Goal: Information Seeking & Learning: Check status

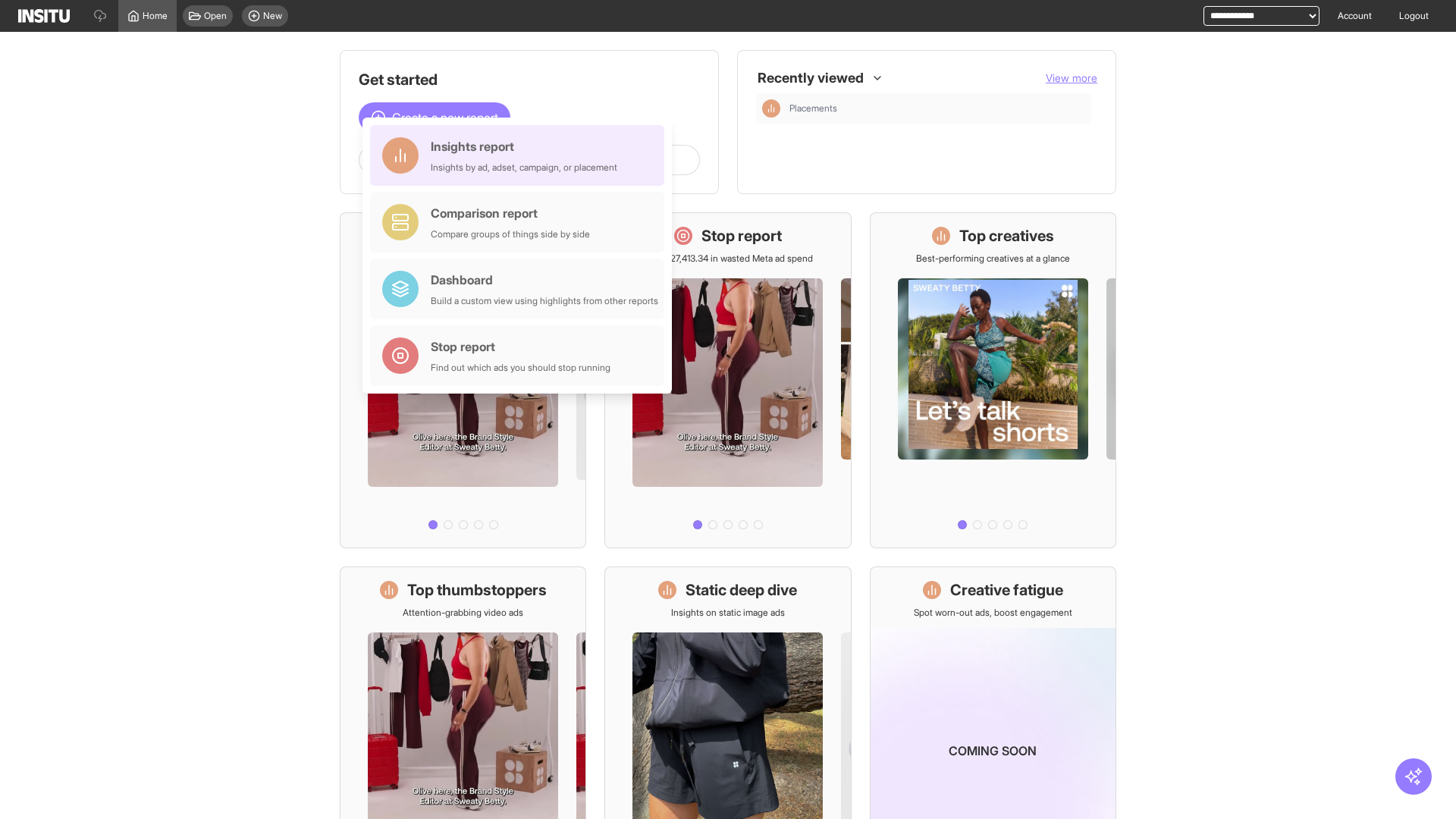
click at [521, 156] on div "Insights report Insights by ad, adset, campaign, or placement" at bounding box center [524, 156] width 187 height 36
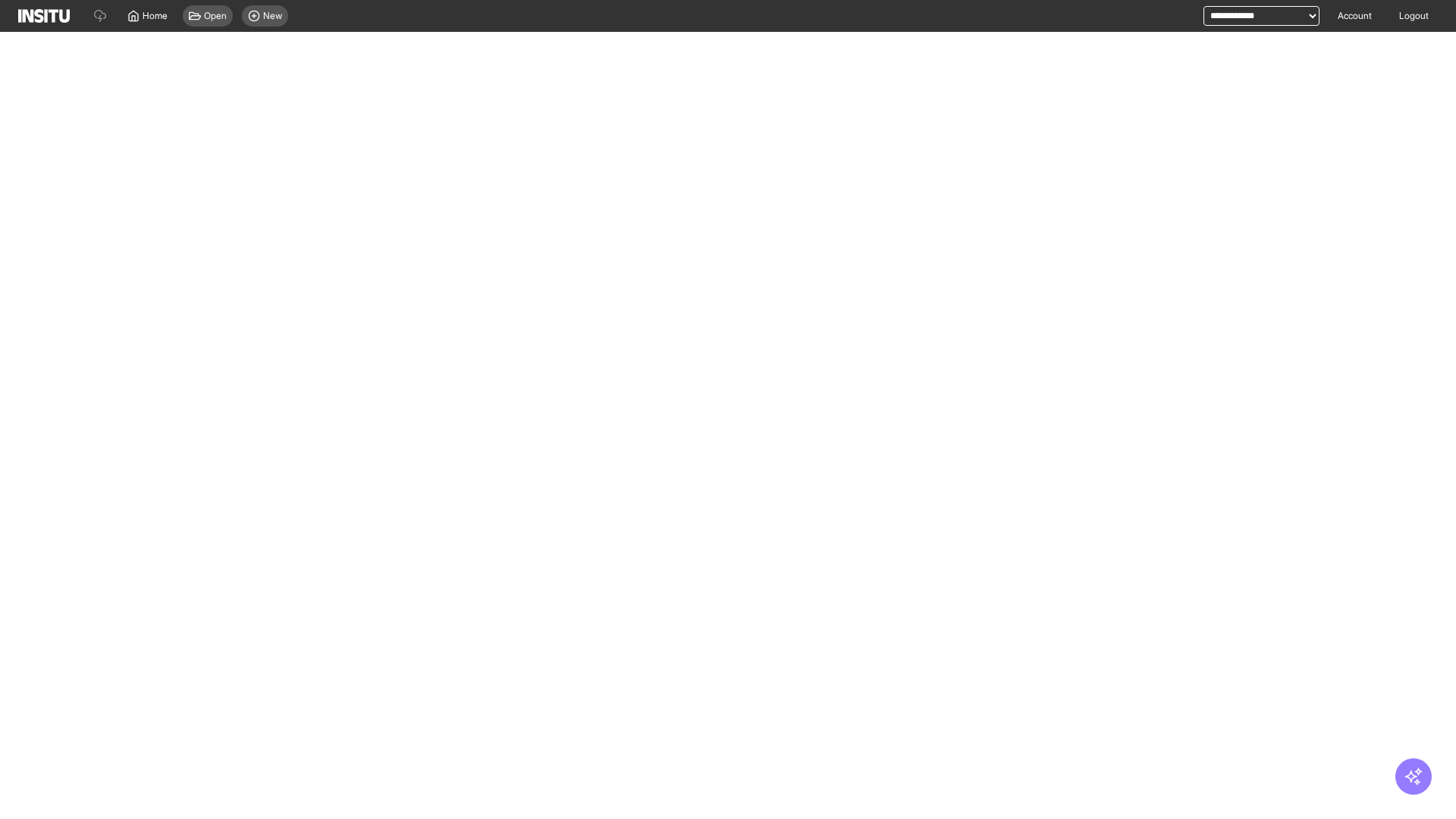
select select "**"
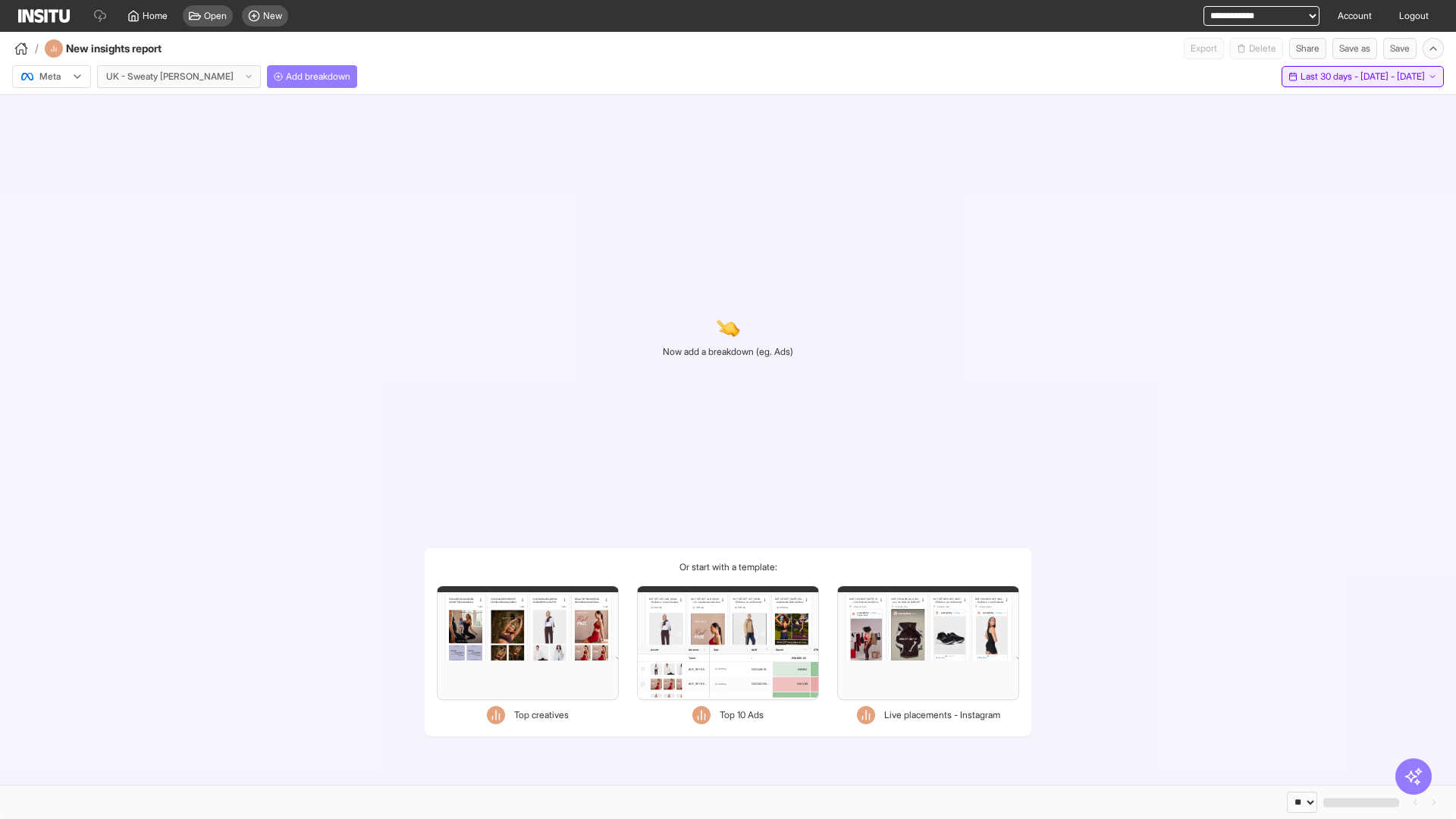
click at [1331, 77] on span "Last 30 days - [DATE] - [DATE]" at bounding box center [1363, 76] width 124 height 12
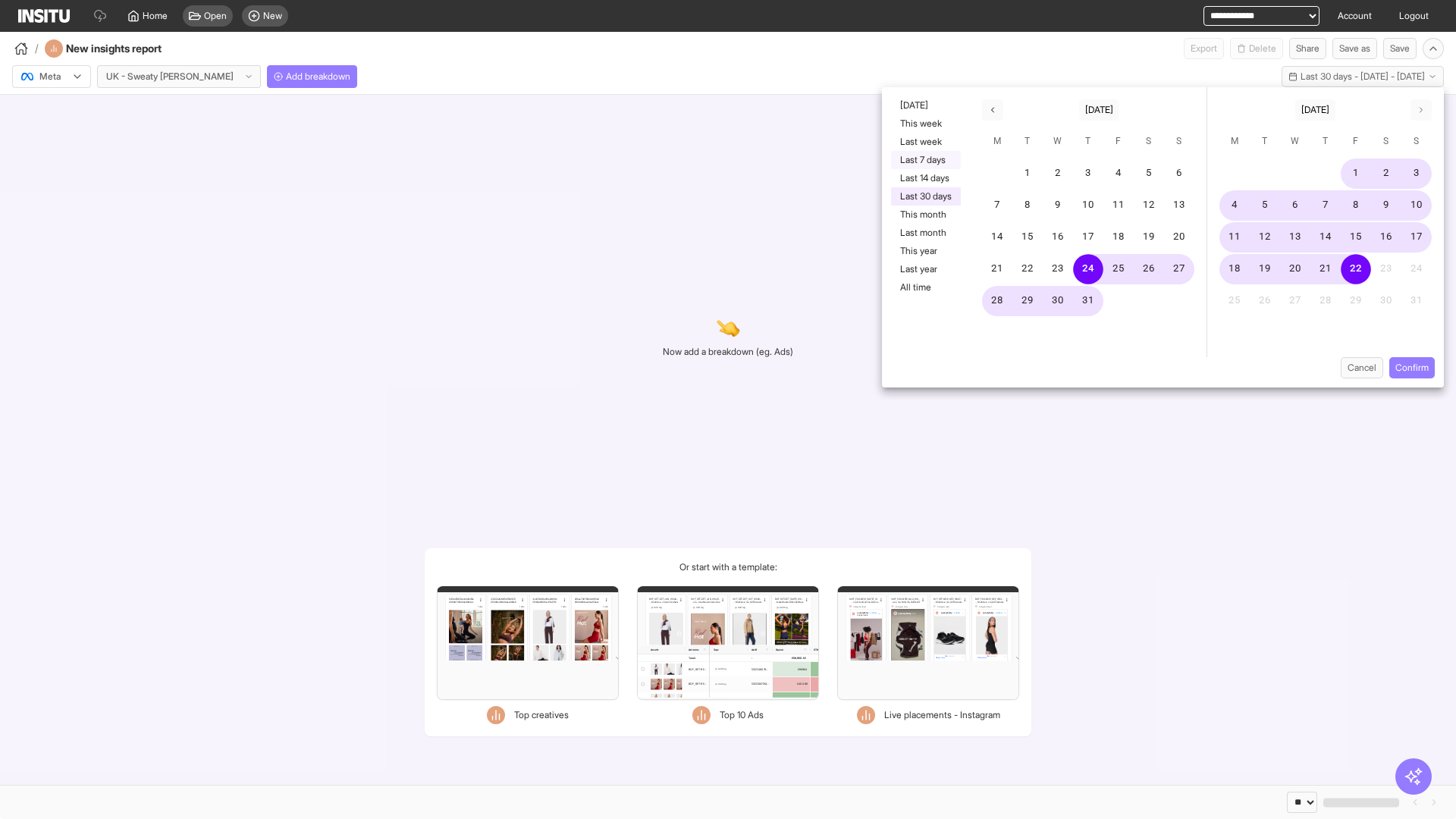
click at [925, 160] on button "Last 7 days" at bounding box center [926, 160] width 70 height 18
